Goal: Task Accomplishment & Management: Manage account settings

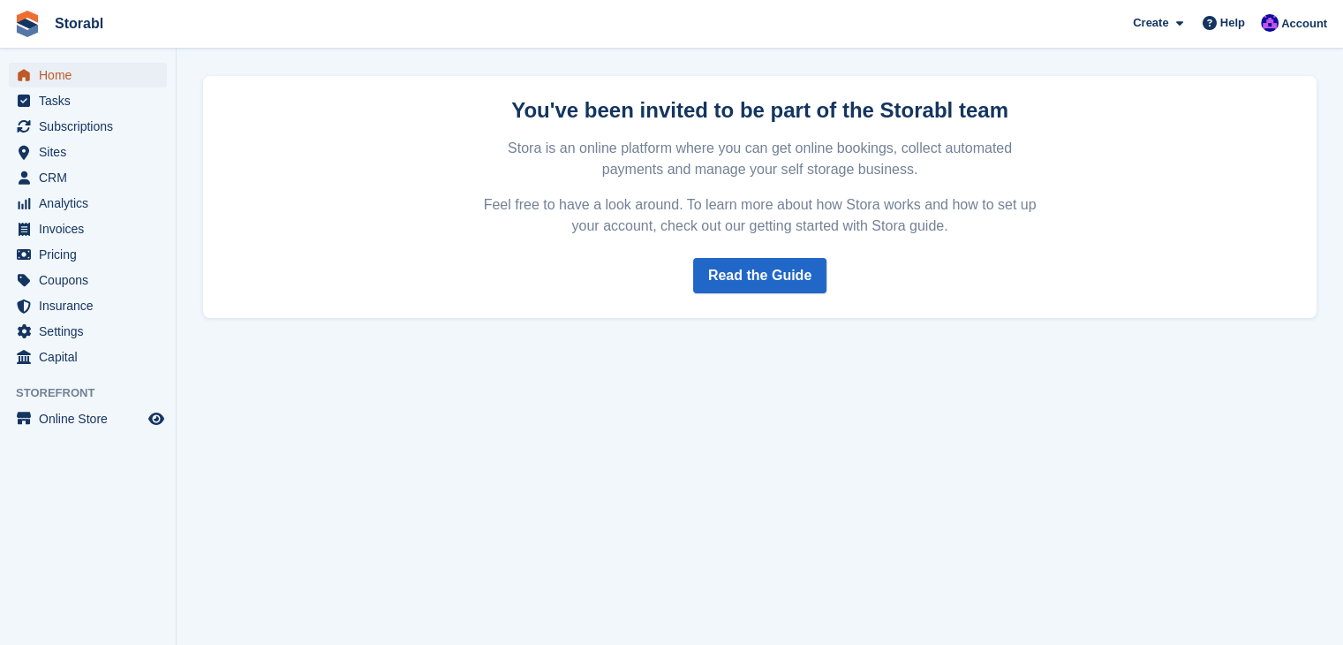
click at [84, 70] on span "Home" at bounding box center [92, 75] width 106 height 25
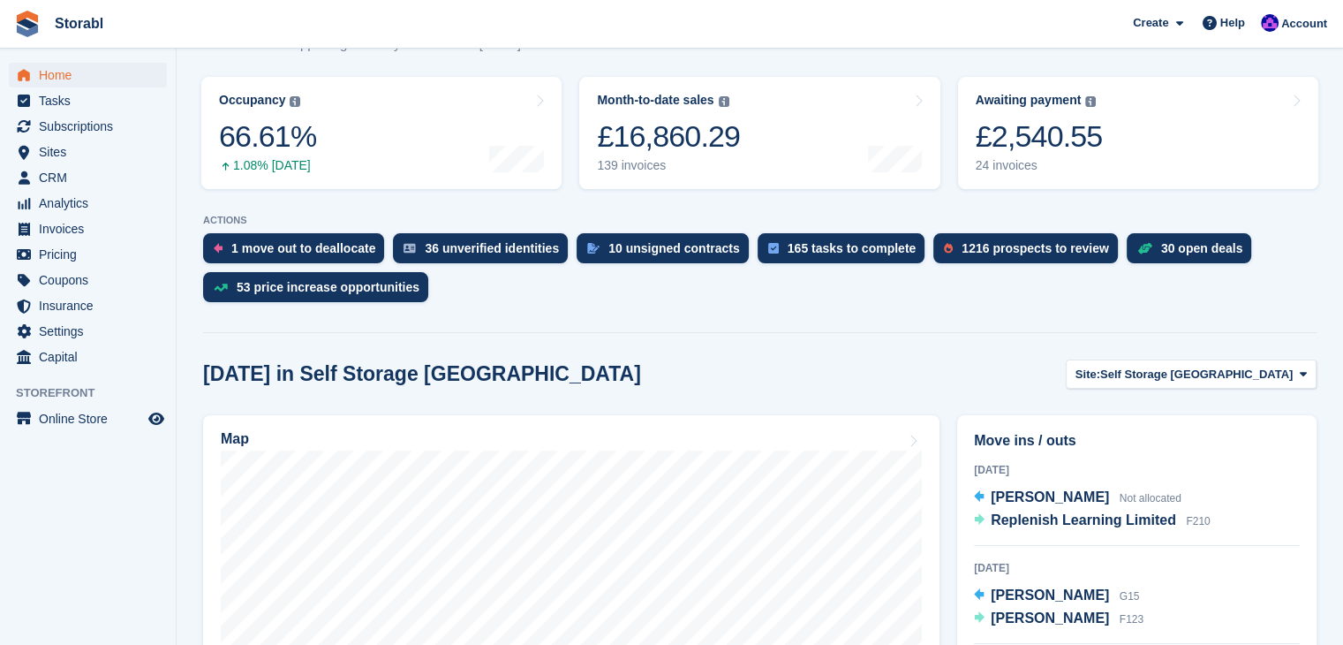
scroll to position [88, 0]
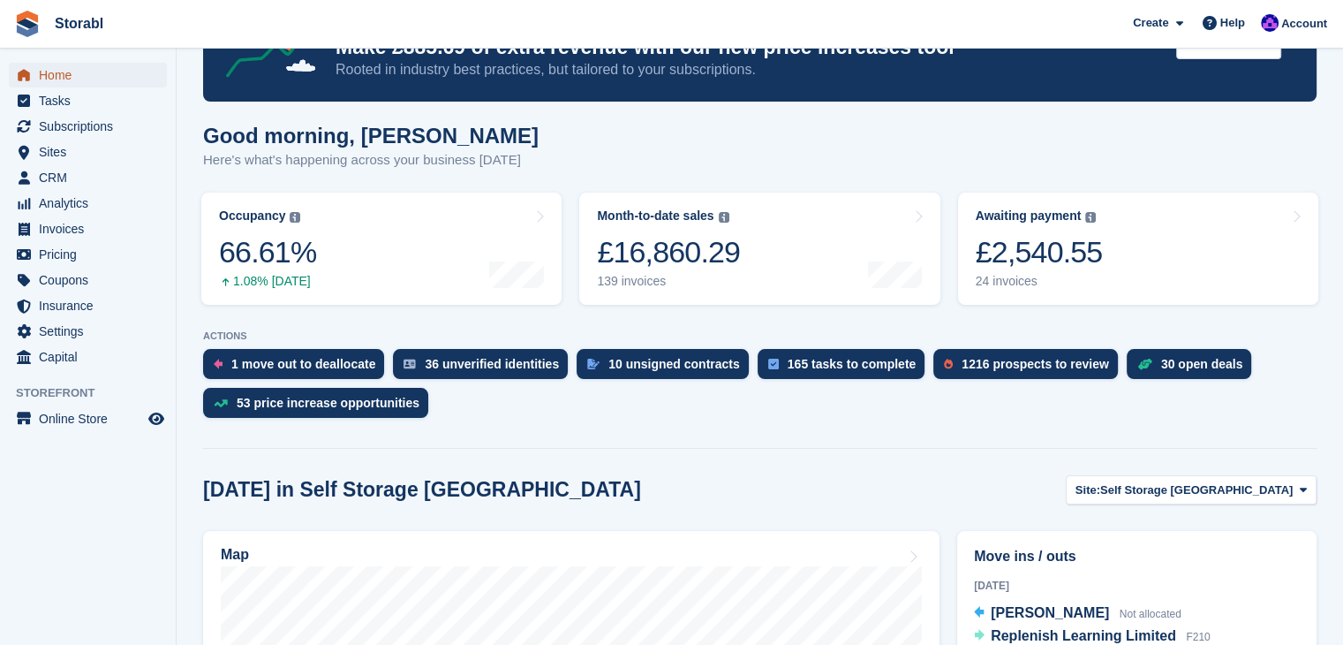
click at [72, 82] on span "Home" at bounding box center [92, 75] width 106 height 25
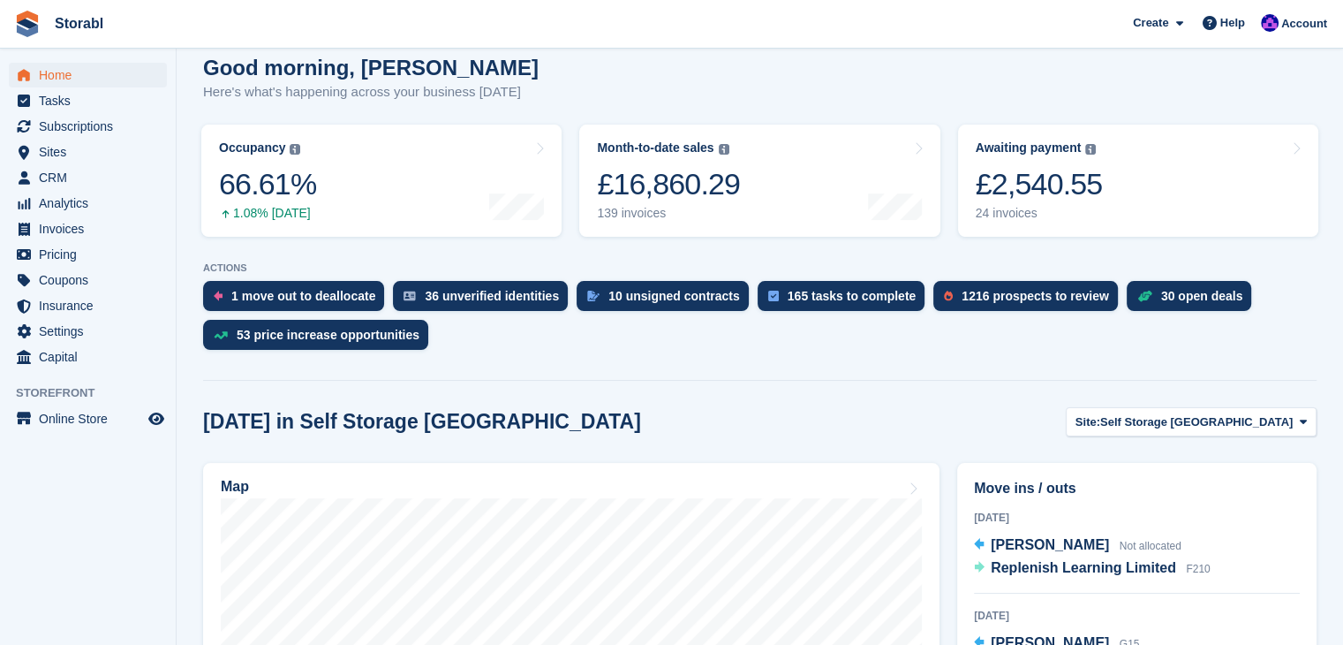
scroll to position [0, 0]
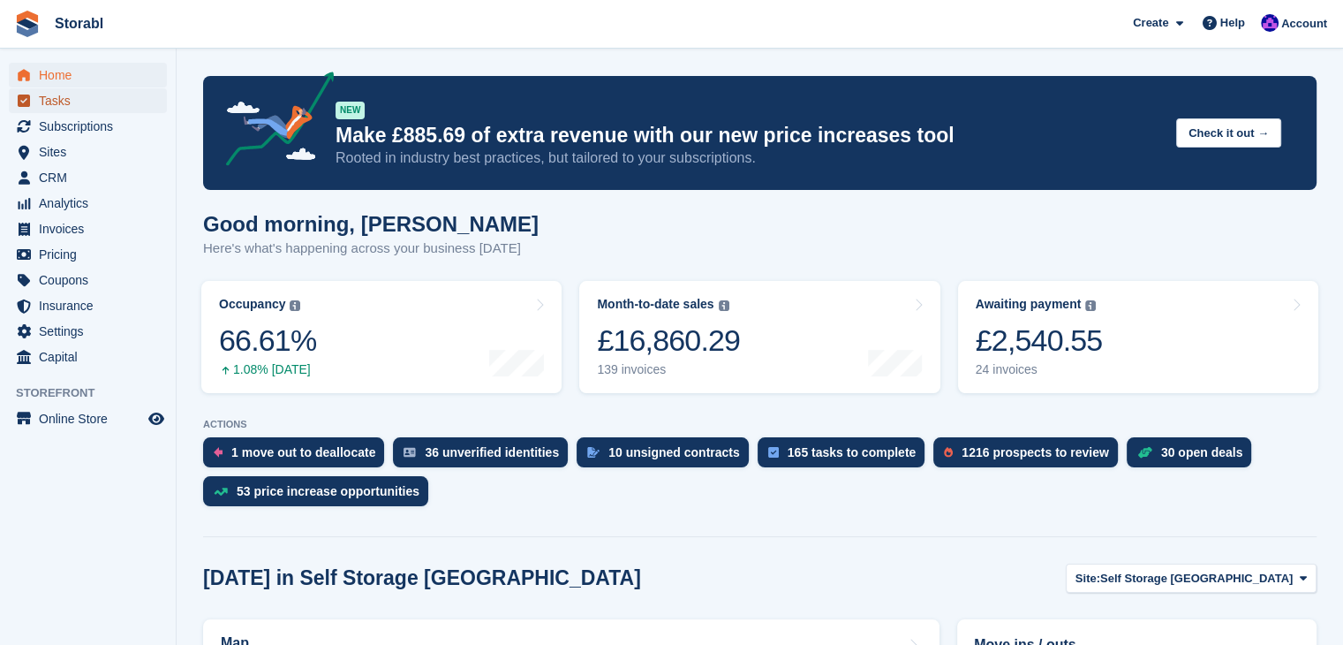
click at [88, 107] on span "Tasks" at bounding box center [92, 100] width 106 height 25
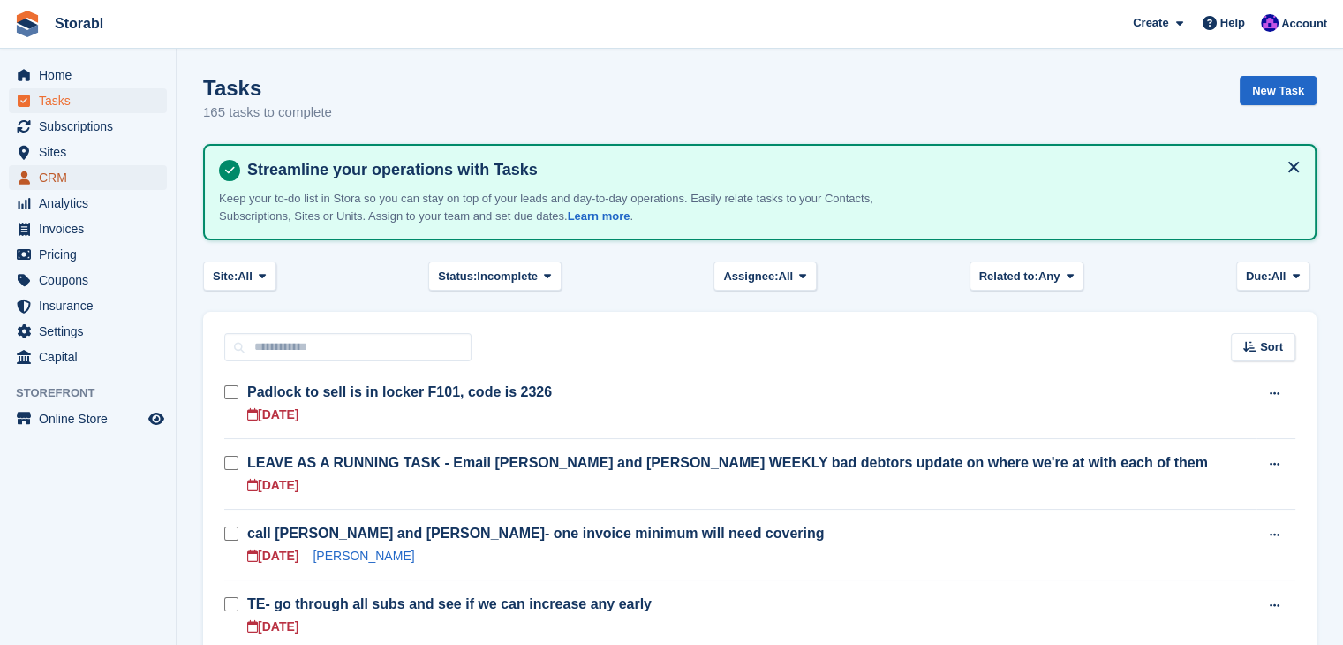
click at [81, 170] on span "CRM" at bounding box center [92, 177] width 106 height 25
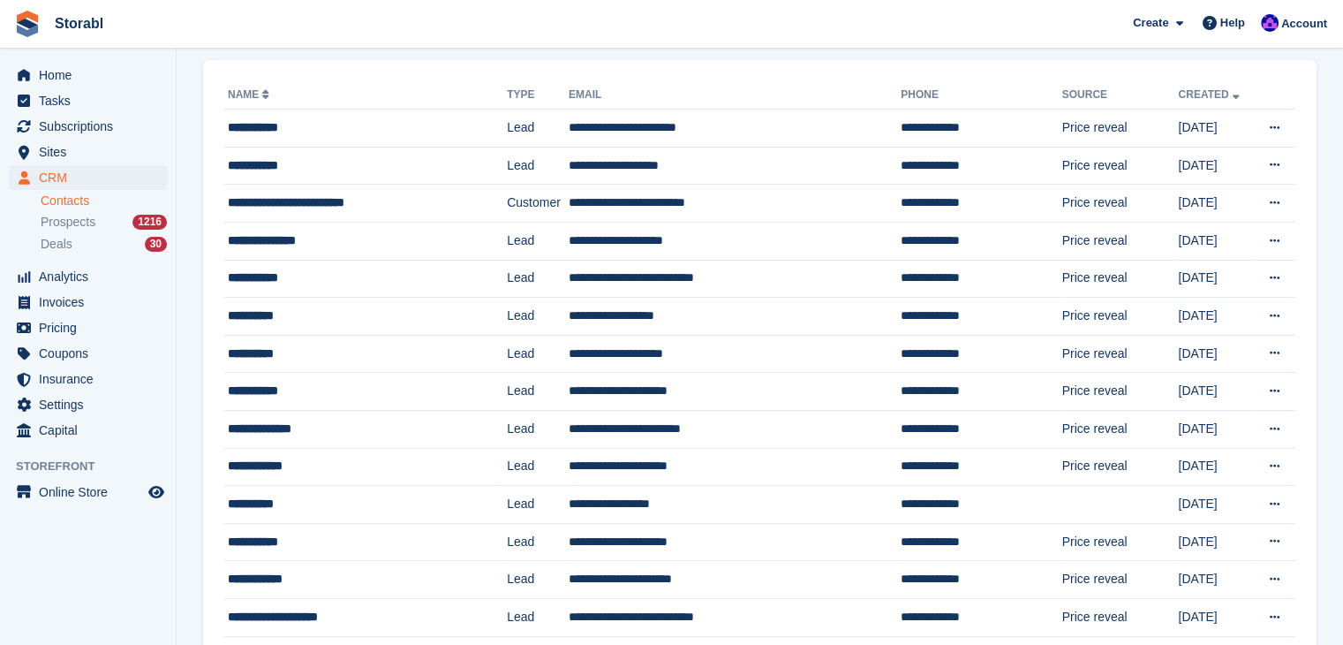
scroll to position [88, 0]
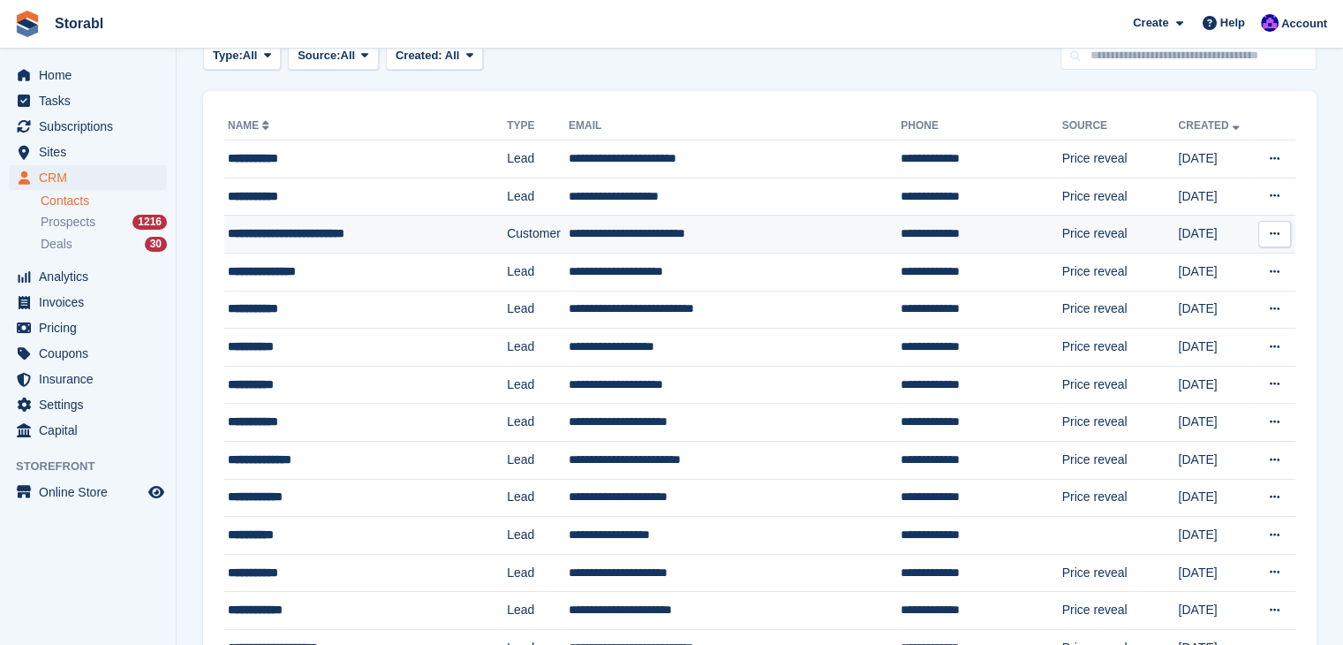
click at [253, 238] on div "**********" at bounding box center [349, 233] width 242 height 19
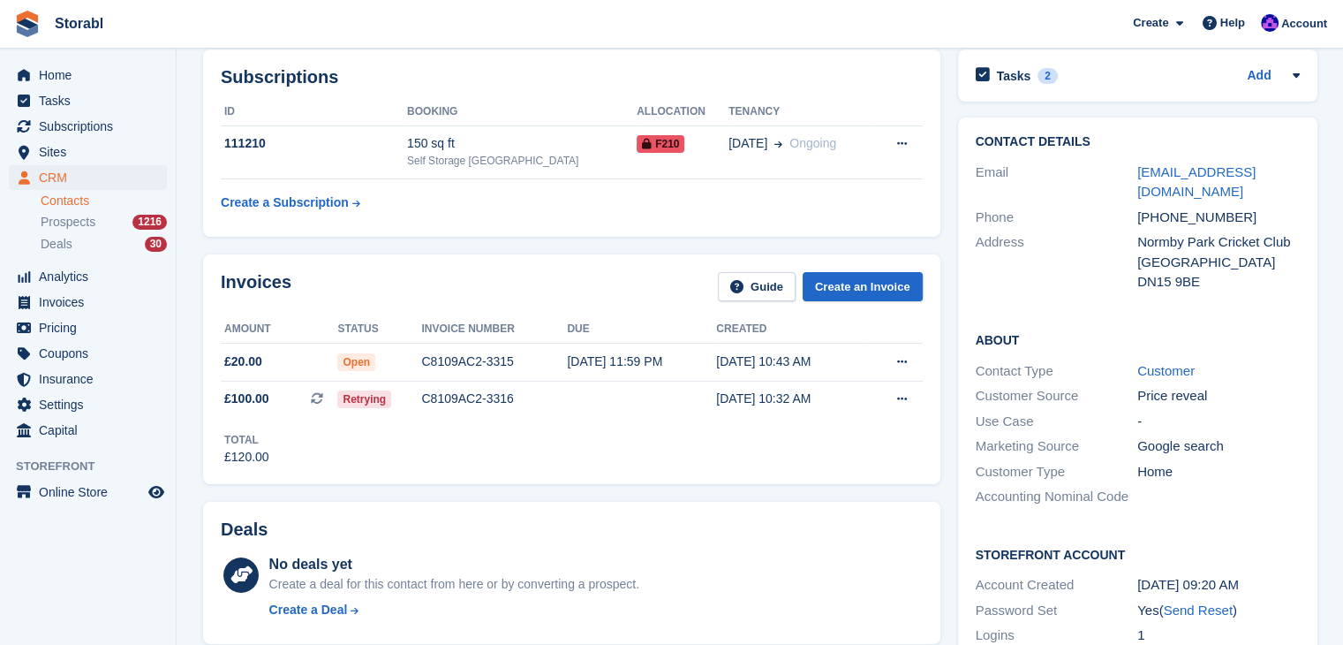
scroll to position [177, 0]
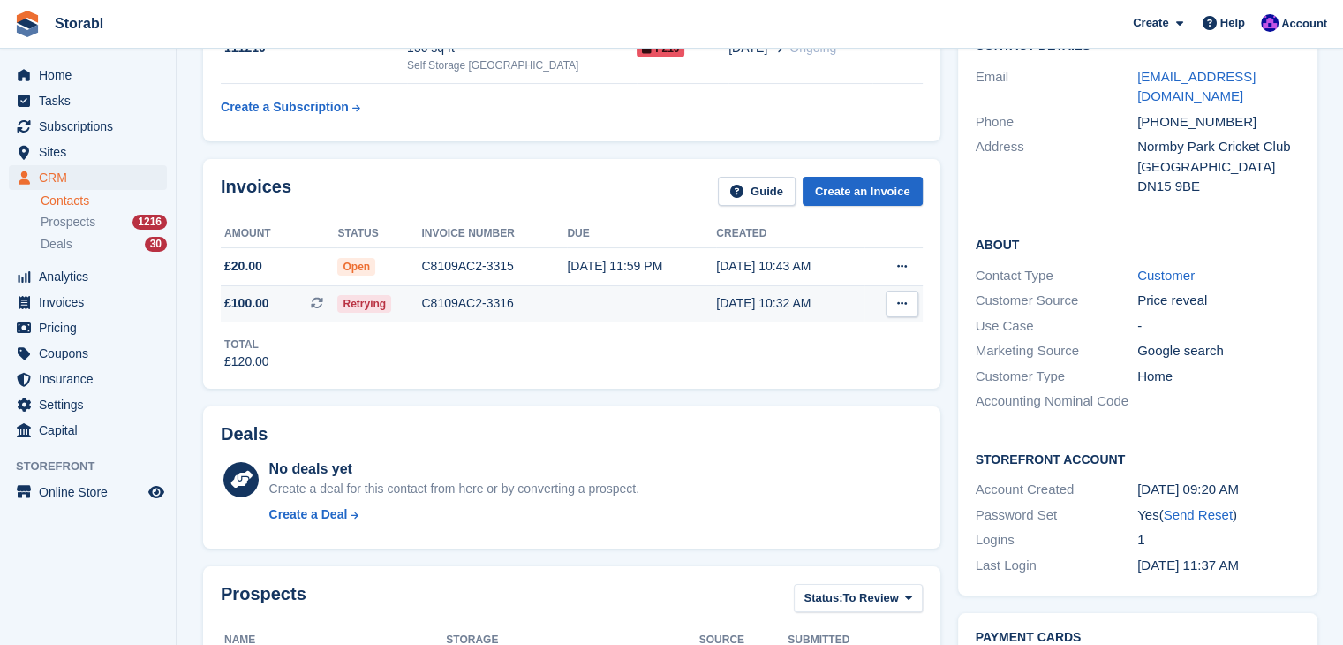
click at [533, 315] on td "C8109AC2-3316" at bounding box center [494, 303] width 146 height 37
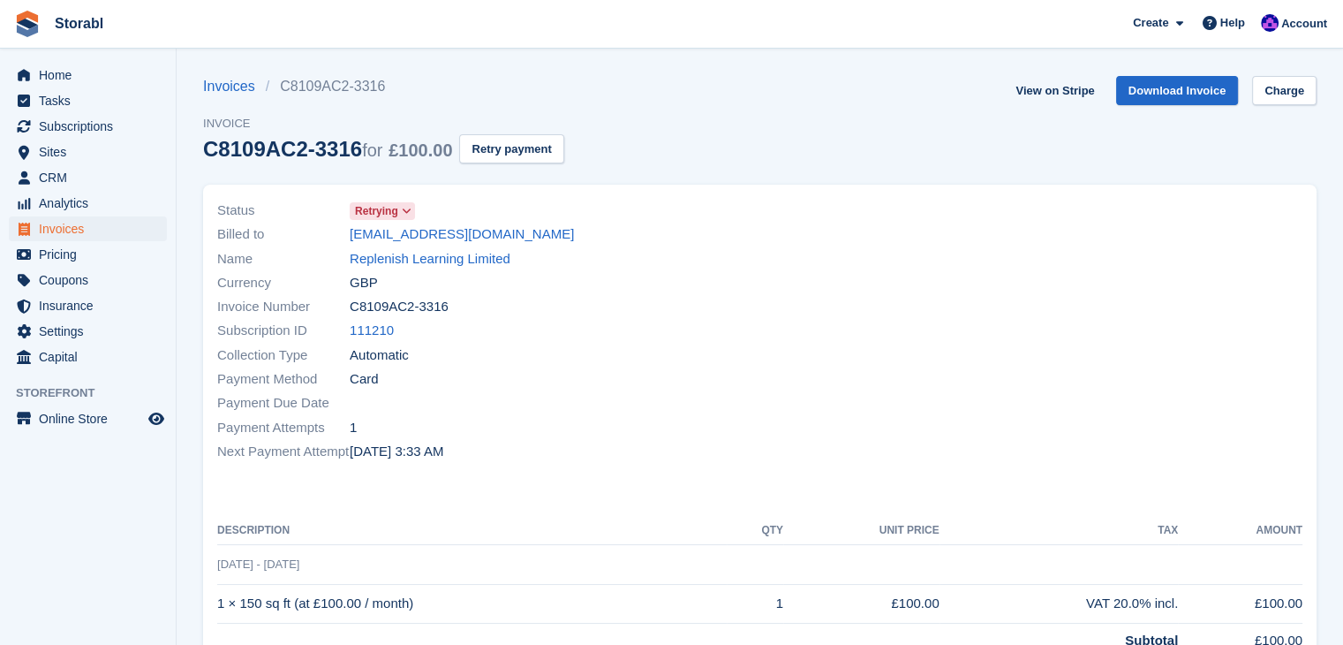
click at [396, 216] on span "Retrying" at bounding box center [376, 211] width 43 height 16
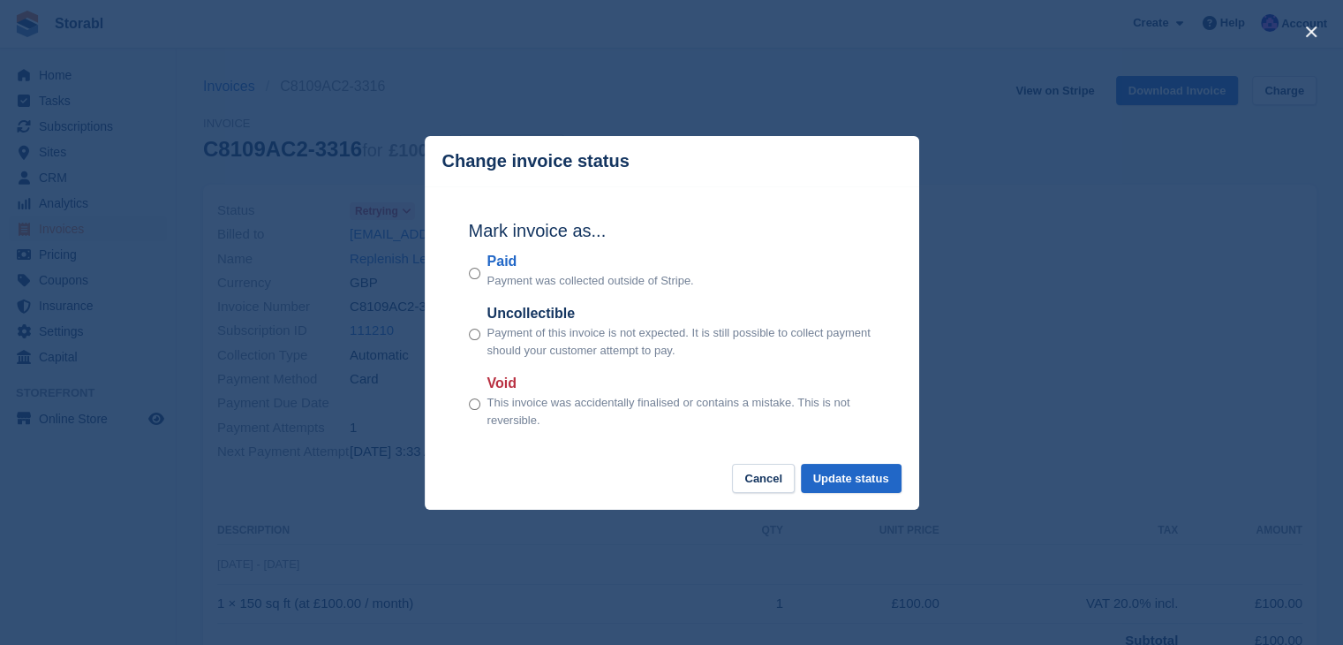
click at [303, 253] on div "close" at bounding box center [671, 322] width 1343 height 645
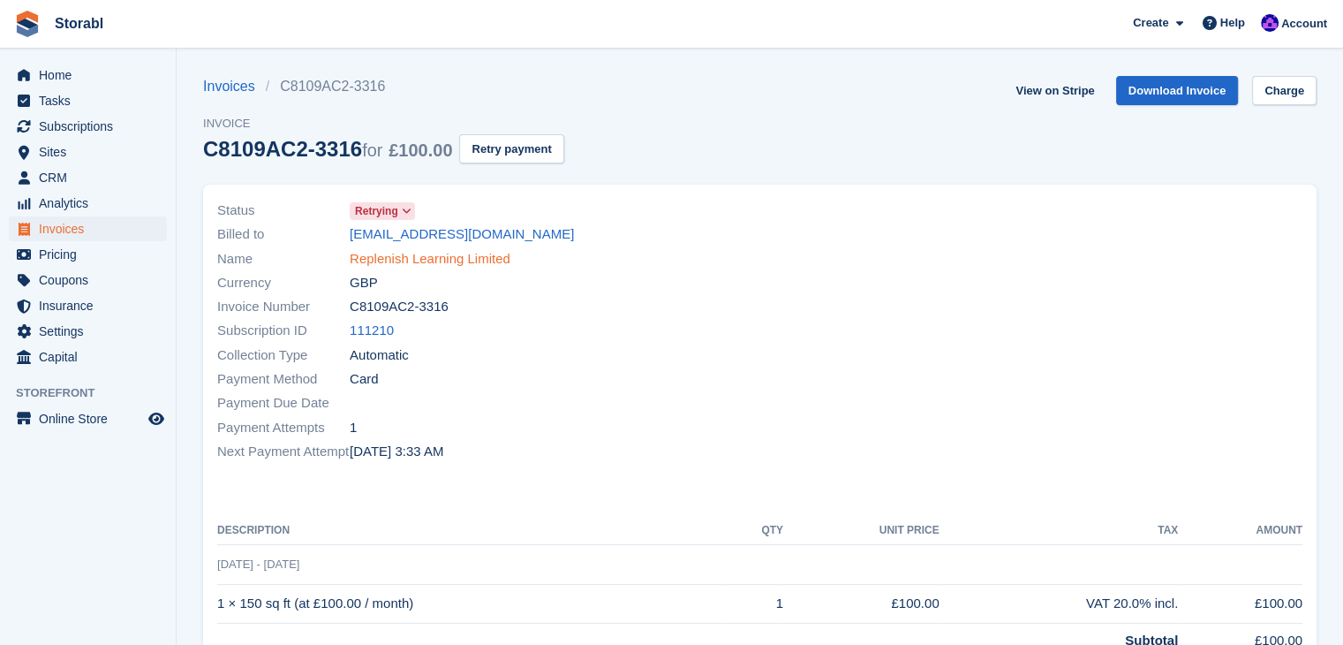
click at [415, 255] on link "Replenish Learning Limited" at bounding box center [430, 259] width 161 height 20
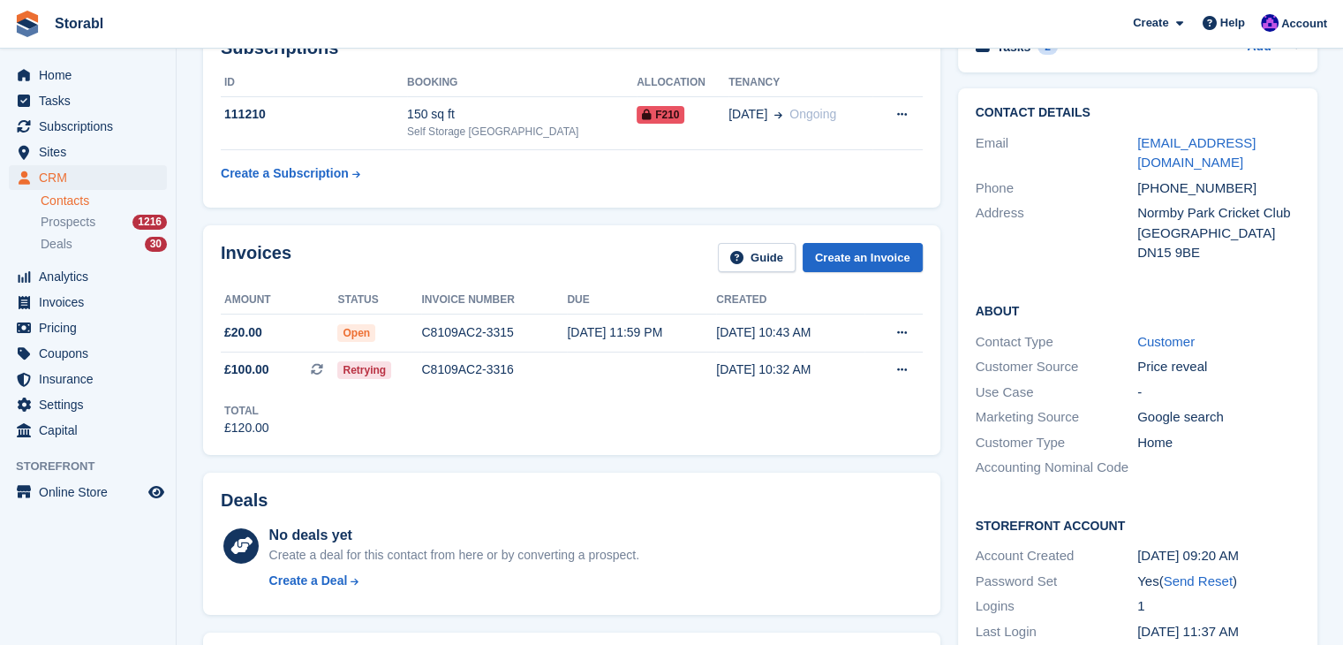
scroll to position [88, 0]
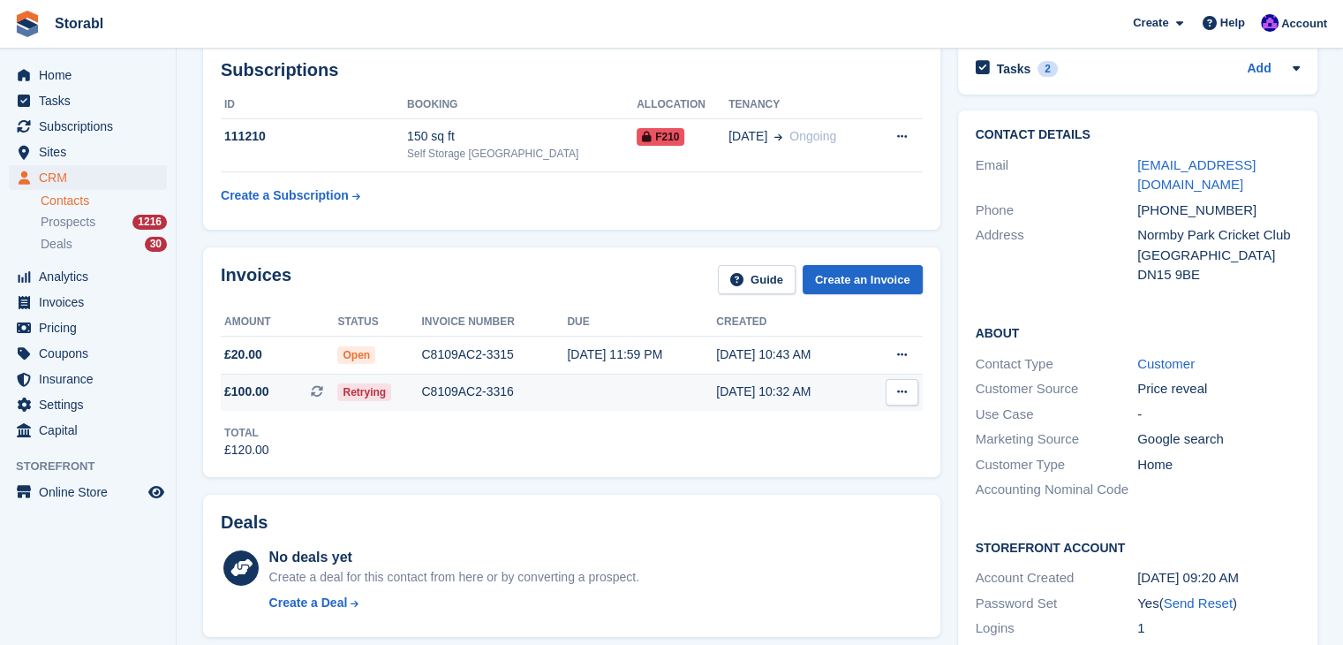
click at [283, 384] on span "£100.00 This is a recurring subscription invoice." at bounding box center [279, 391] width 117 height 19
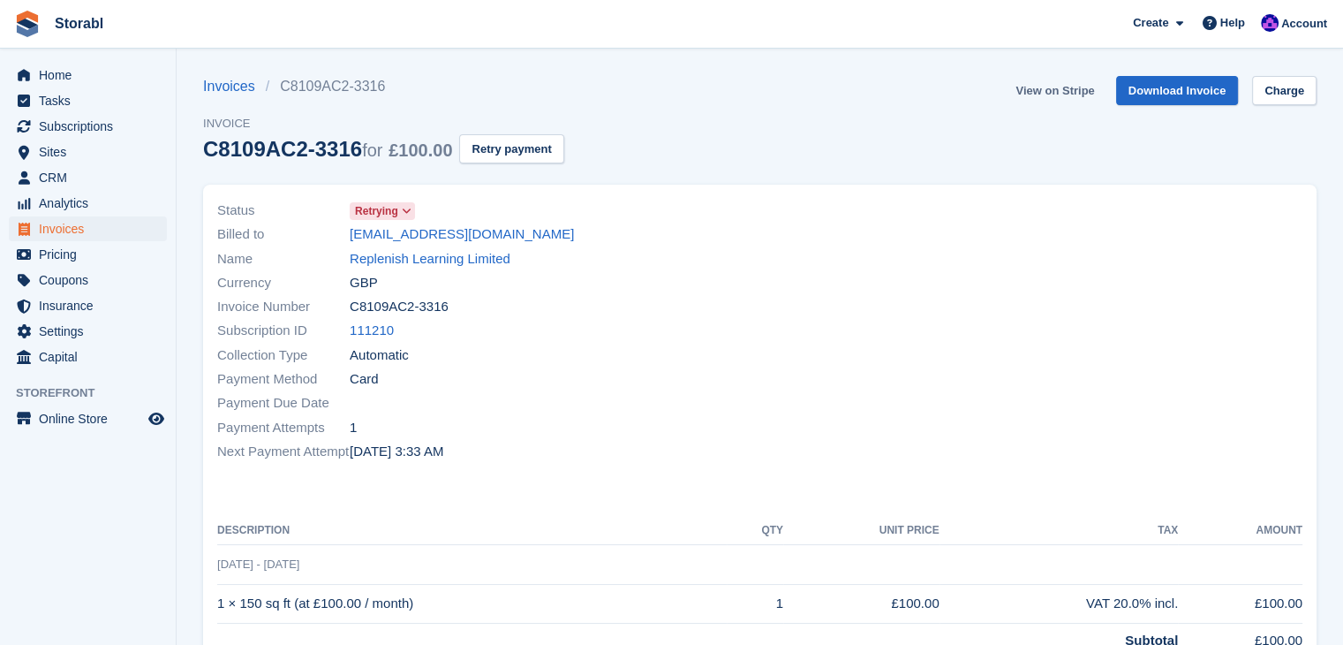
click at [1048, 100] on link "View on Stripe" at bounding box center [1054, 90] width 93 height 29
click at [244, 64] on section "Invoices C8109AC2-3316 Invoice C8109AC2-3316 for £100.00 Retry payment View on …" at bounding box center [760, 483] width 1166 height 967
